Goal: Task Accomplishment & Management: Use online tool/utility

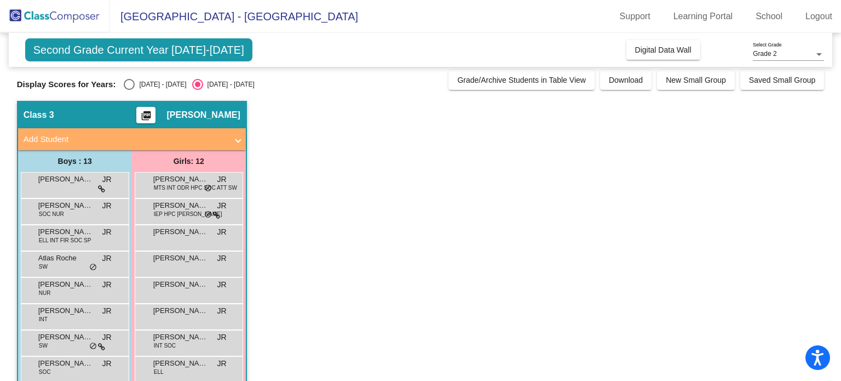
scroll to position [2, 0]
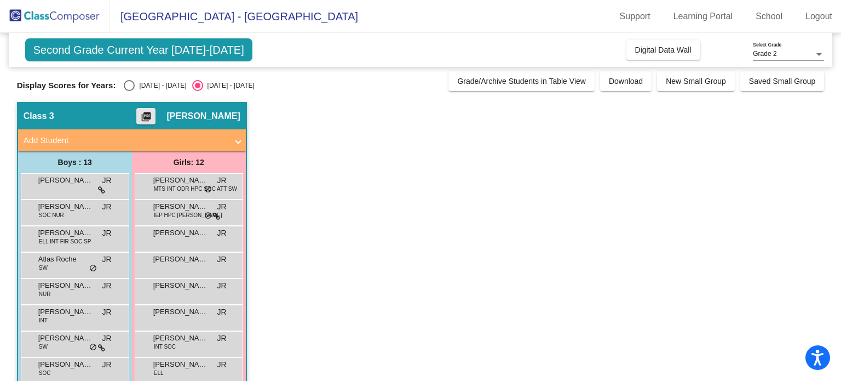
click at [147, 114] on button "picture_as_pdf" at bounding box center [145, 116] width 19 height 16
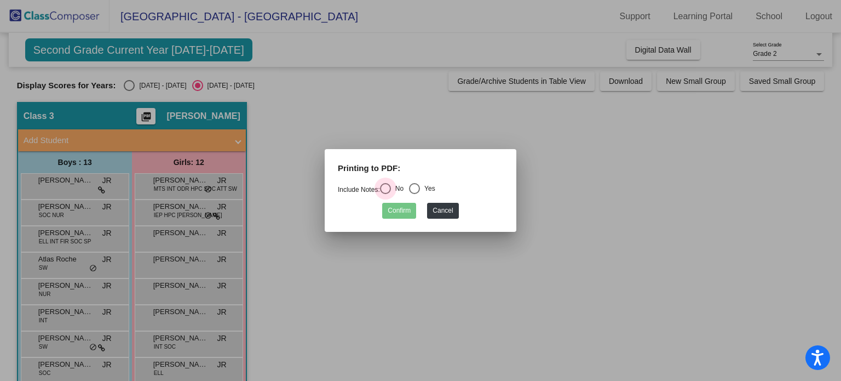
click at [386, 190] on div "Select an option" at bounding box center [385, 188] width 11 height 11
click at [386, 194] on input "No" at bounding box center [385, 194] width 1 height 1
radio input "true"
click at [396, 206] on button "Confirm" at bounding box center [399, 211] width 34 height 16
